Goal: Task Accomplishment & Management: Use online tool/utility

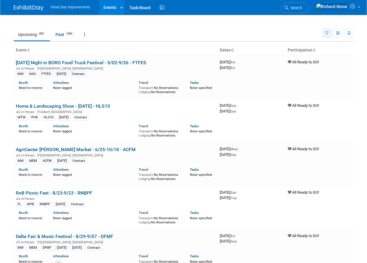
click at [326, 33] on icon "button" at bounding box center [327, 34] width 4 height 4
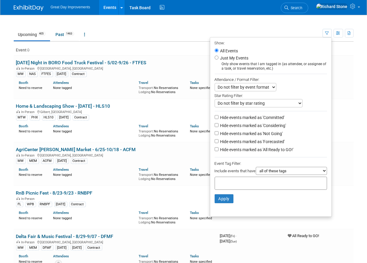
click at [239, 181] on input "text" at bounding box center [241, 183] width 48 height 6
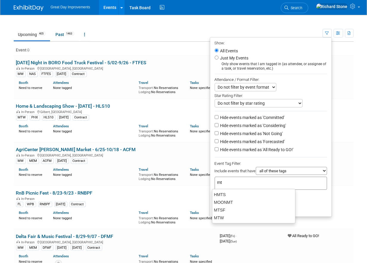
type input "mtw"
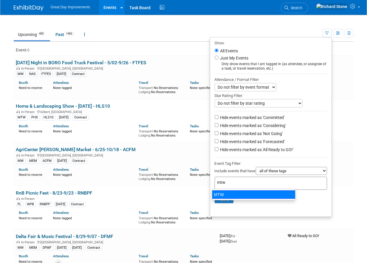
click at [224, 198] on div "MTW" at bounding box center [253, 195] width 83 height 8
type input "MTW"
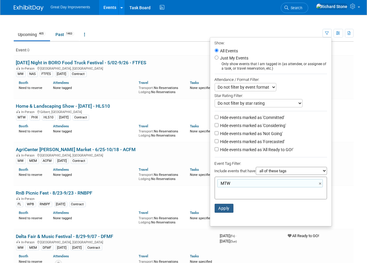
click at [226, 209] on button "Apply" at bounding box center [224, 208] width 19 height 9
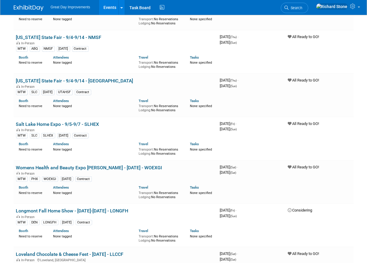
scroll to position [84, 0]
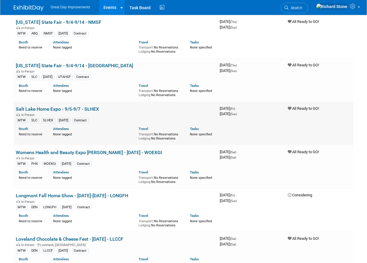
click at [93, 108] on link "Salt Lake Home Expo - 9/5-9/7 - SLHEX" at bounding box center [57, 109] width 83 height 6
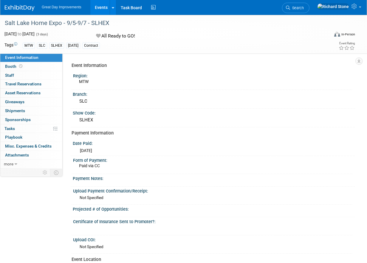
drag, startPoint x: 4, startPoint y: 24, endPoint x: 108, endPoint y: 19, distance: 104.1
click at [108, 19] on div "Salt Lake Home Expo - 9/5-9/7 - SLHEX" at bounding box center [164, 23] width 322 height 11
drag, startPoint x: 108, startPoint y: 19, endPoint x: 104, endPoint y: 23, distance: 5.8
copy div "Salt Lake Home Expo - 9/5-9/7 - SLHEX"
click at [162, 34] on div "All Ready to GO!" at bounding box center [149, 36] width 111 height 10
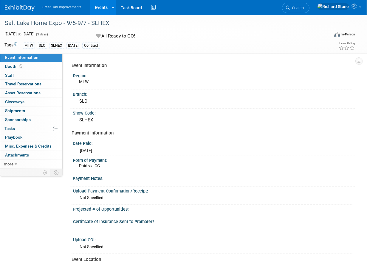
click at [8, 8] on img at bounding box center [20, 8] width 30 height 6
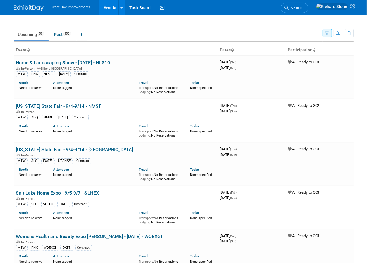
click at [325, 32] on button "button" at bounding box center [326, 33] width 9 height 9
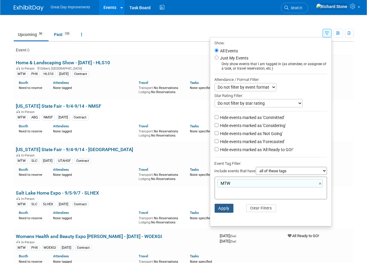
click at [224, 208] on button "Apply" at bounding box center [224, 208] width 19 height 9
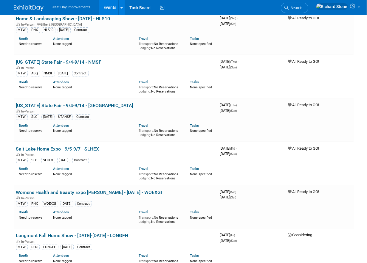
scroll to position [51, 0]
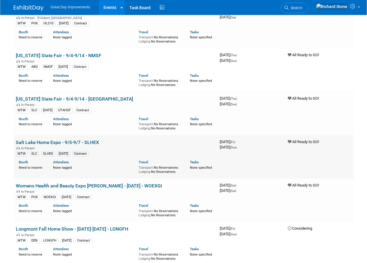
click at [79, 144] on td "Salt Lake Home Expo - 9/5-9/7 - SLHEX In-Person MTW SLC SLHEX SEPT25 Contract B…" at bounding box center [116, 157] width 204 height 44
click at [85, 142] on link "Salt Lake Home Expo - 9/5-9/7 - SLHEX" at bounding box center [57, 143] width 83 height 6
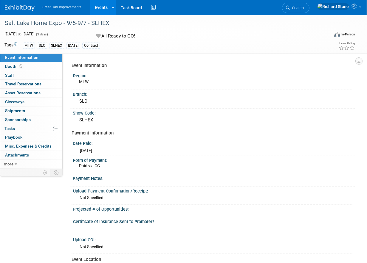
click at [358, 60] on icon "button" at bounding box center [358, 61] width 3 height 4
click at [336, 80] on link "Export tab to PDF" at bounding box center [332, 78] width 50 height 8
click at [22, 5] on img at bounding box center [20, 8] width 30 height 6
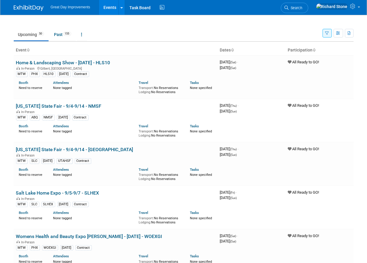
click at [322, 33] on ul "Upcoming 50 Past 155 All Events 205 Past and Upcoming Grouped Annually Events g…" at bounding box center [168, 34] width 309 height 13
click at [328, 34] on icon "button" at bounding box center [327, 34] width 4 height 4
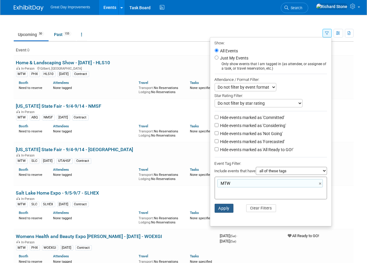
click at [229, 209] on button "Apply" at bounding box center [224, 208] width 19 height 9
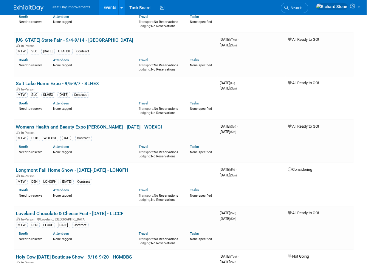
scroll to position [119, 0]
